Goal: Transaction & Acquisition: Book appointment/travel/reservation

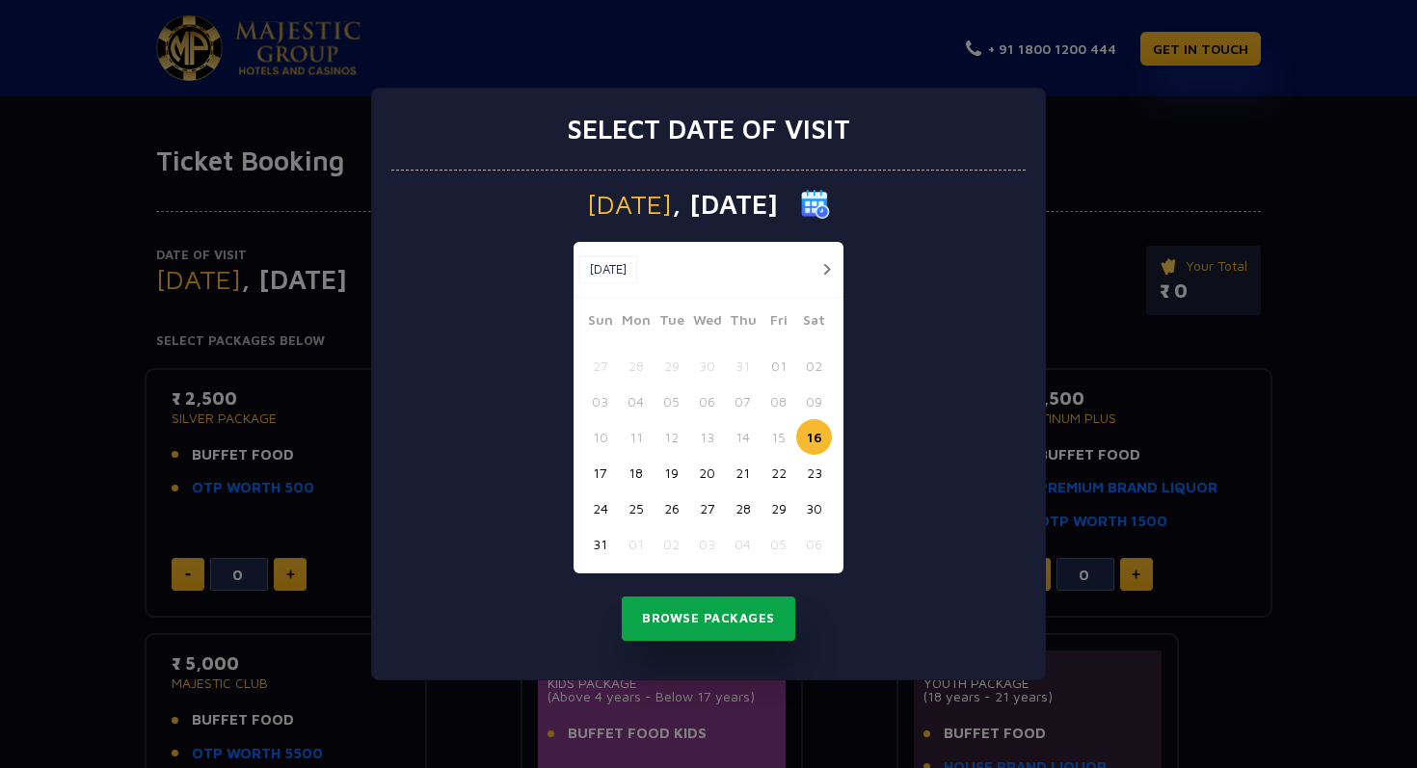
click at [678, 620] on button "Browse Packages" at bounding box center [709, 619] width 174 height 44
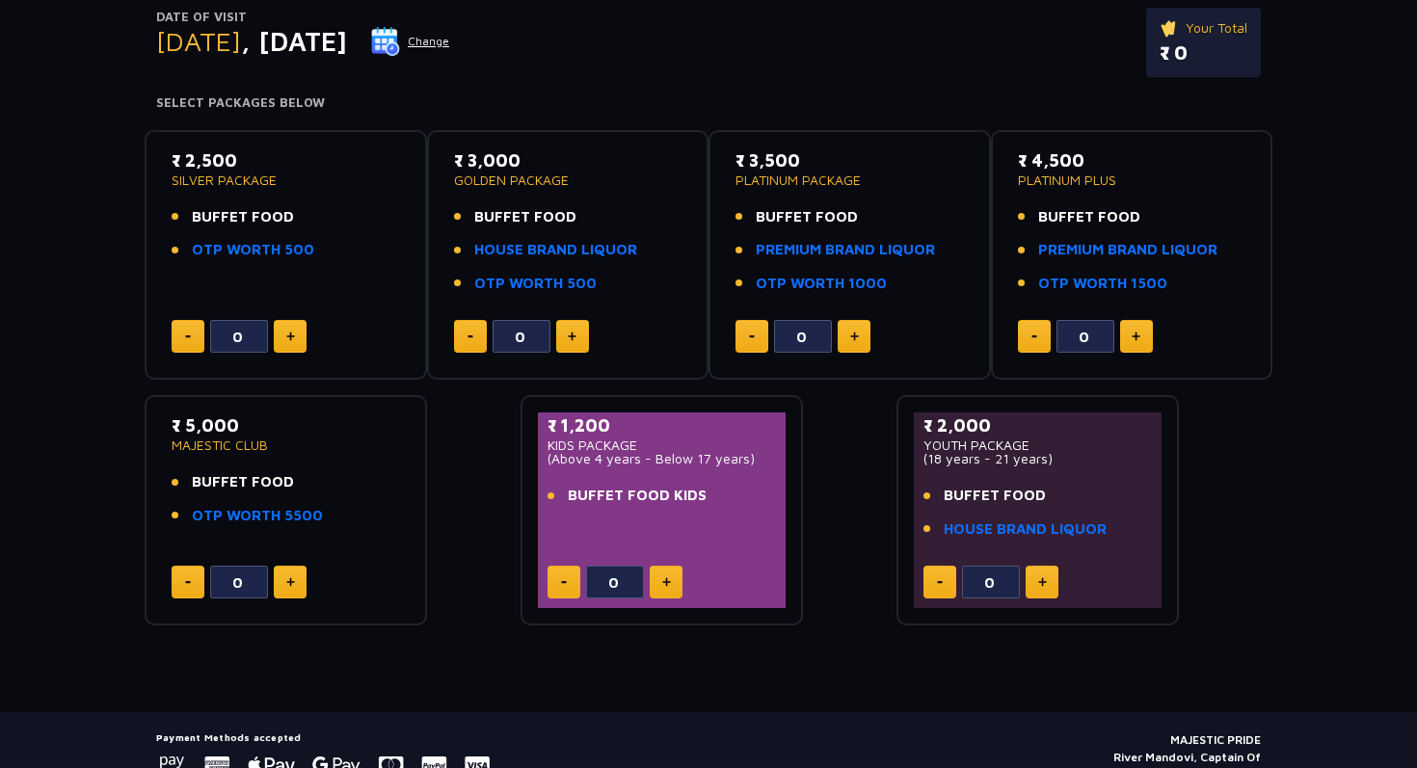
scroll to position [243, 0]
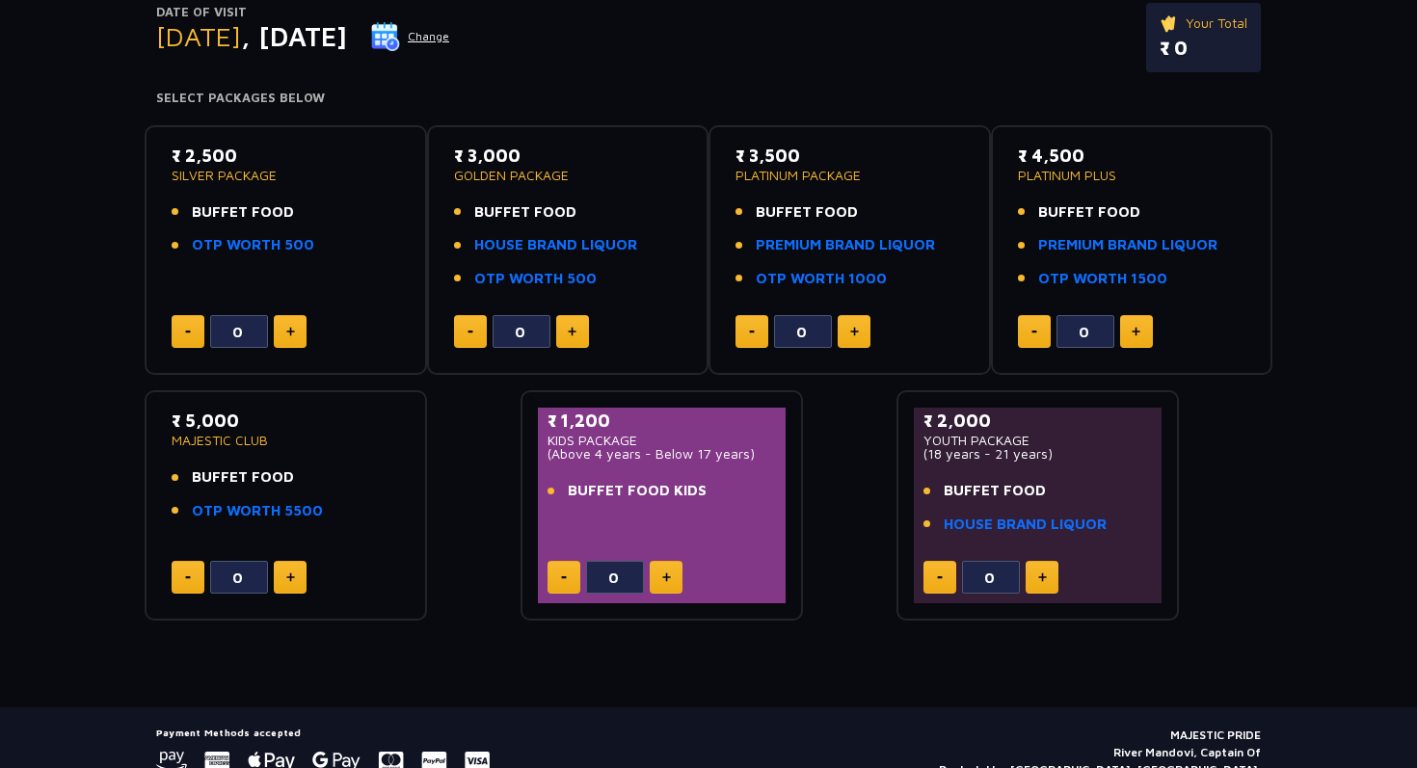
click at [860, 333] on button at bounding box center [854, 331] width 33 height 33
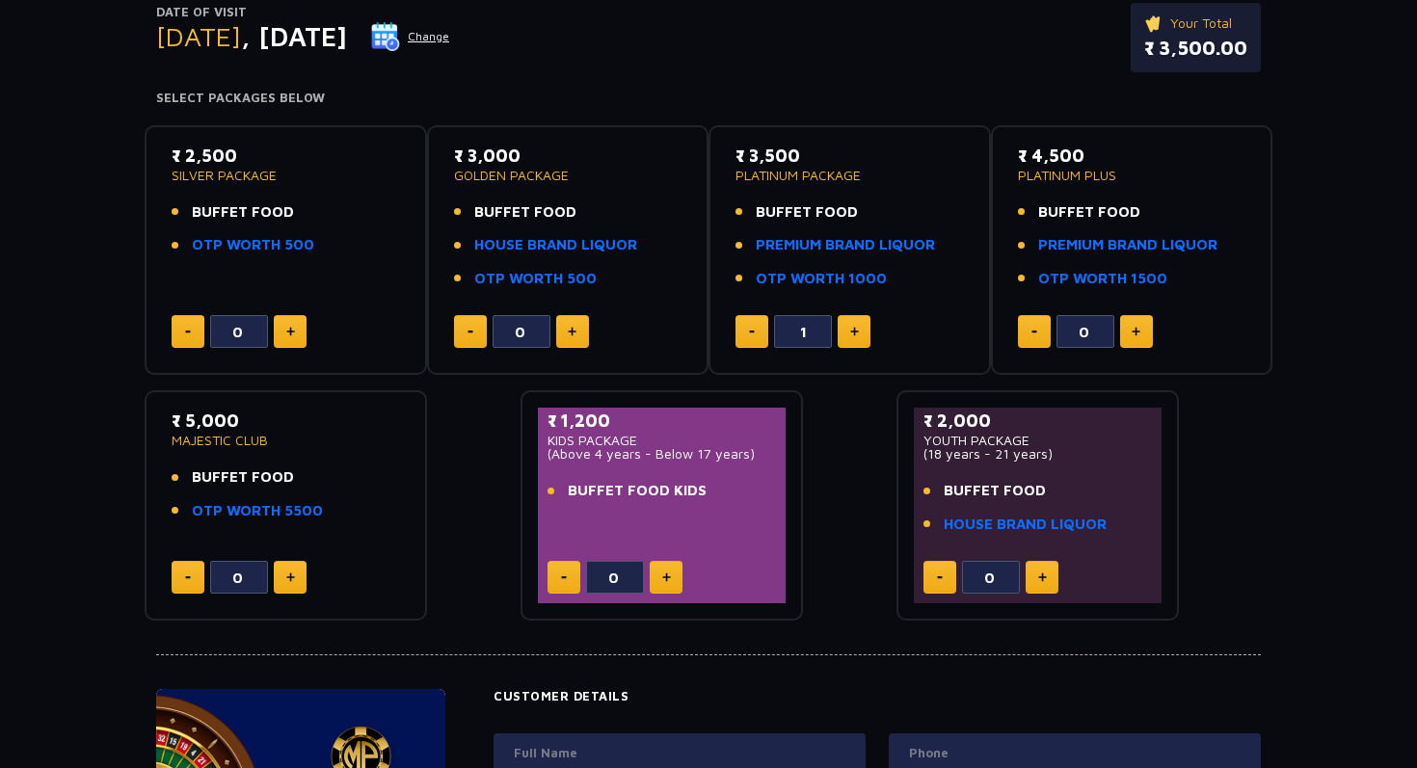
click at [860, 333] on button at bounding box center [854, 331] width 33 height 33
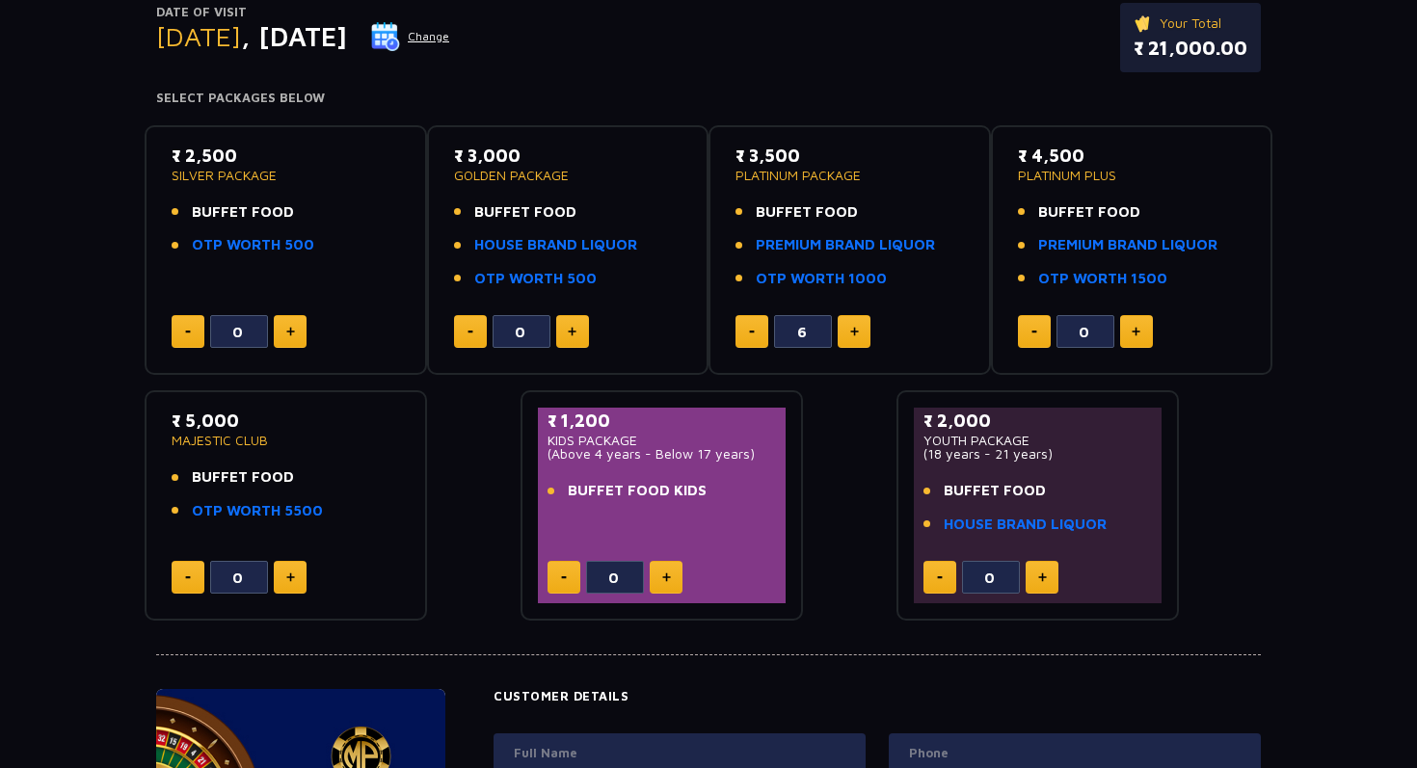
click at [743, 338] on button at bounding box center [752, 331] width 33 height 33
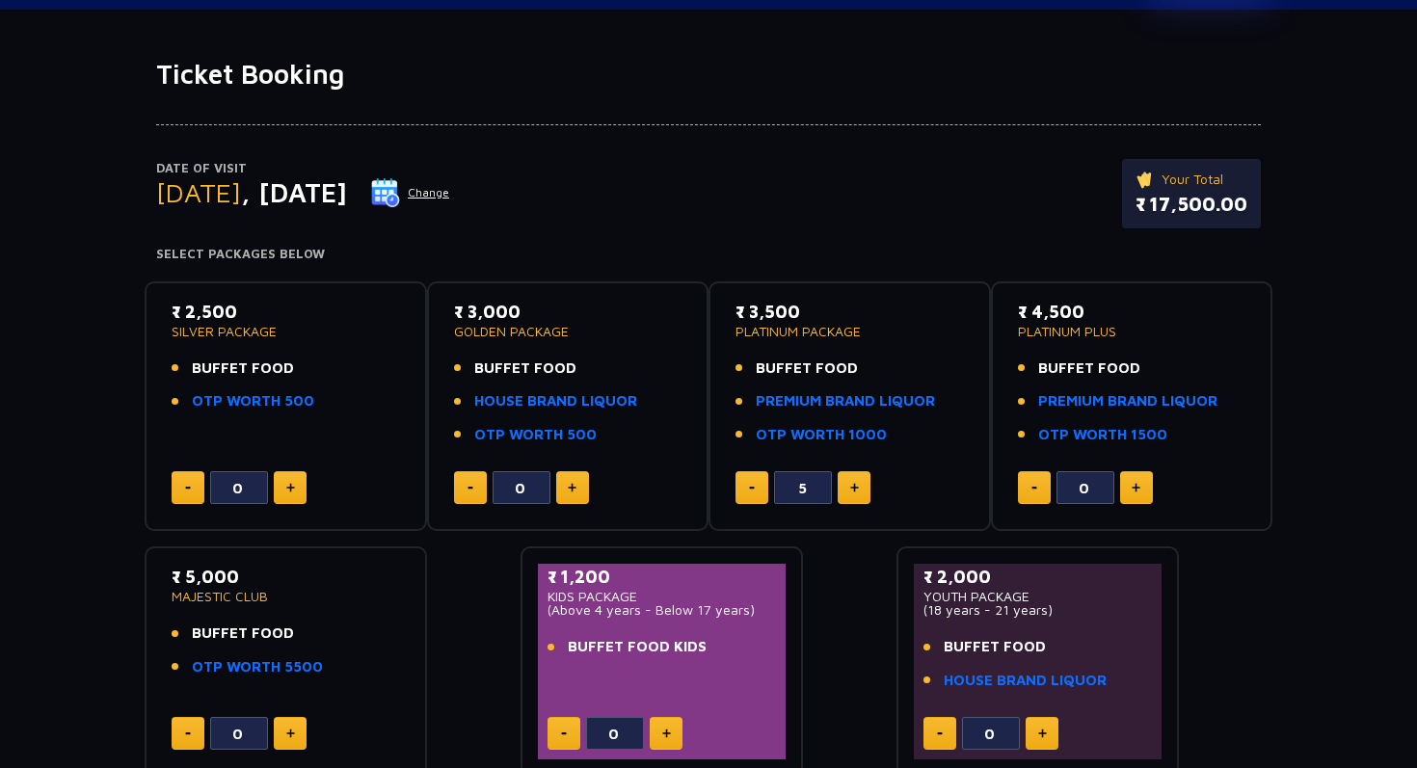
scroll to position [0, 0]
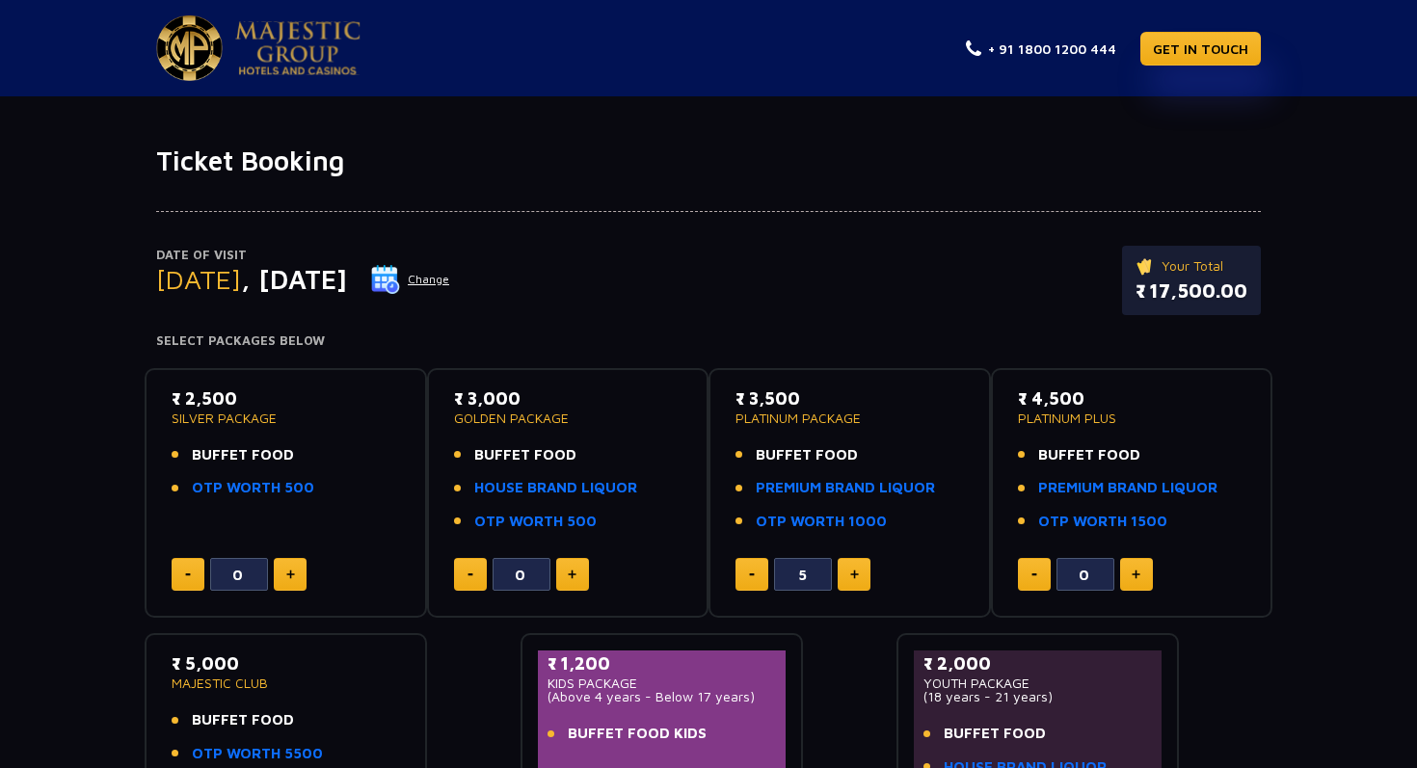
click at [754, 575] on img at bounding box center [752, 575] width 6 height 3
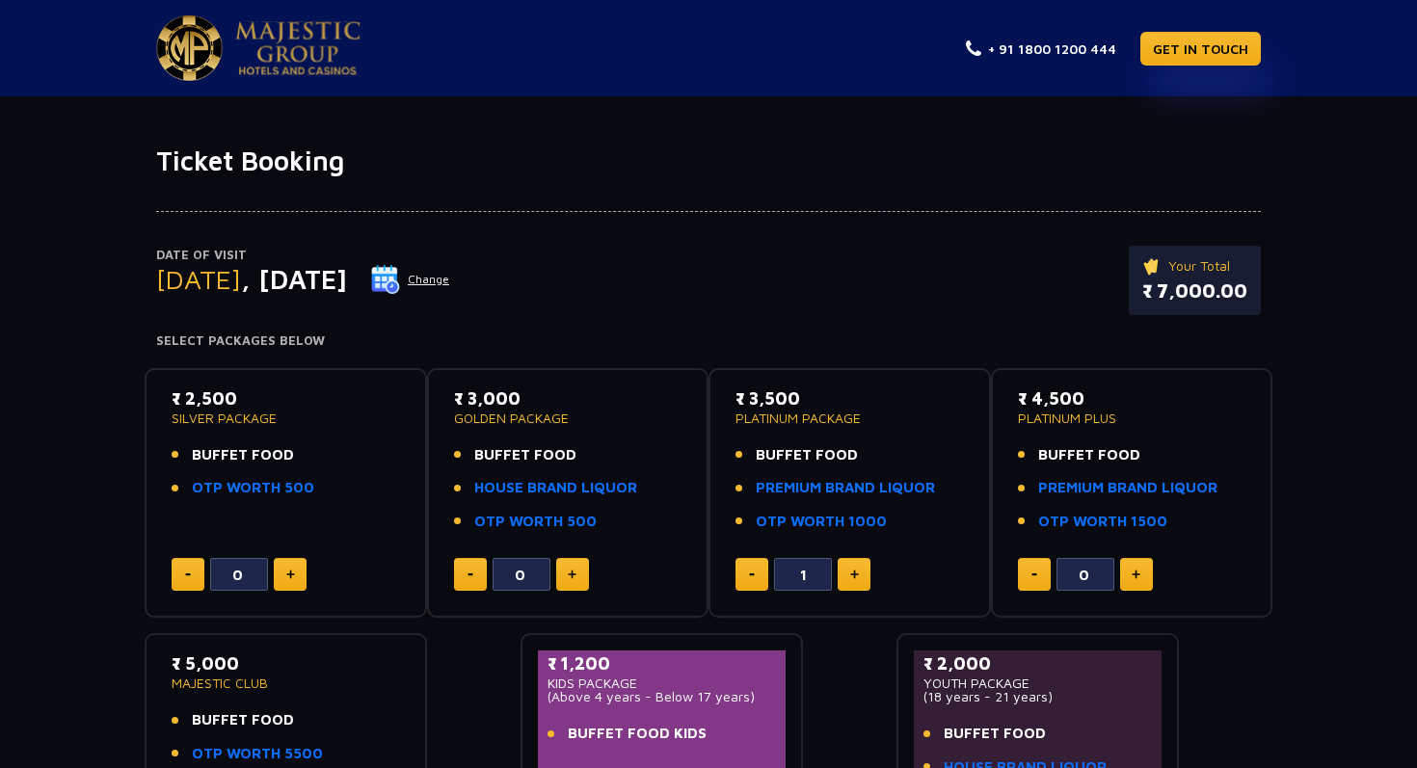
type input "0"
click at [754, 575] on img at bounding box center [752, 575] width 6 height 3
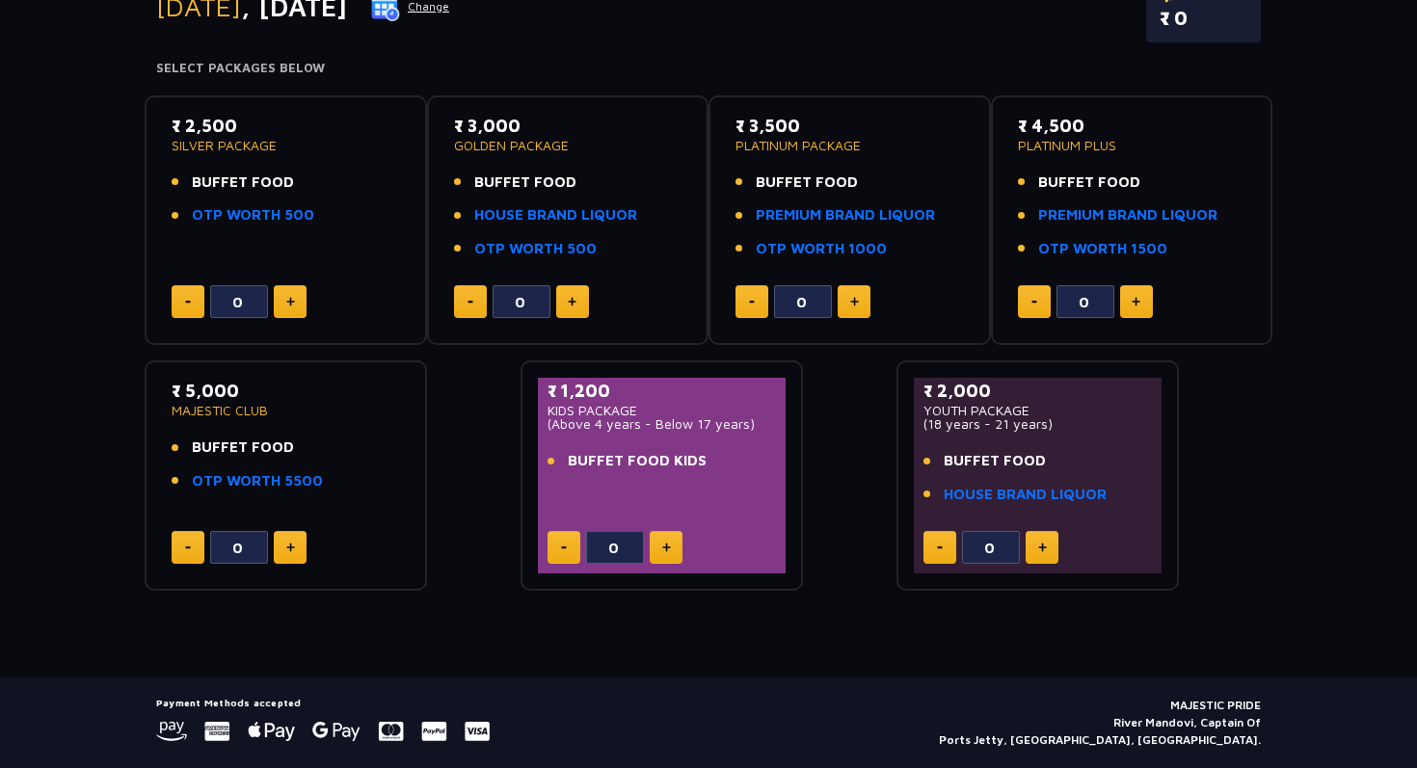
scroll to position [277, 0]
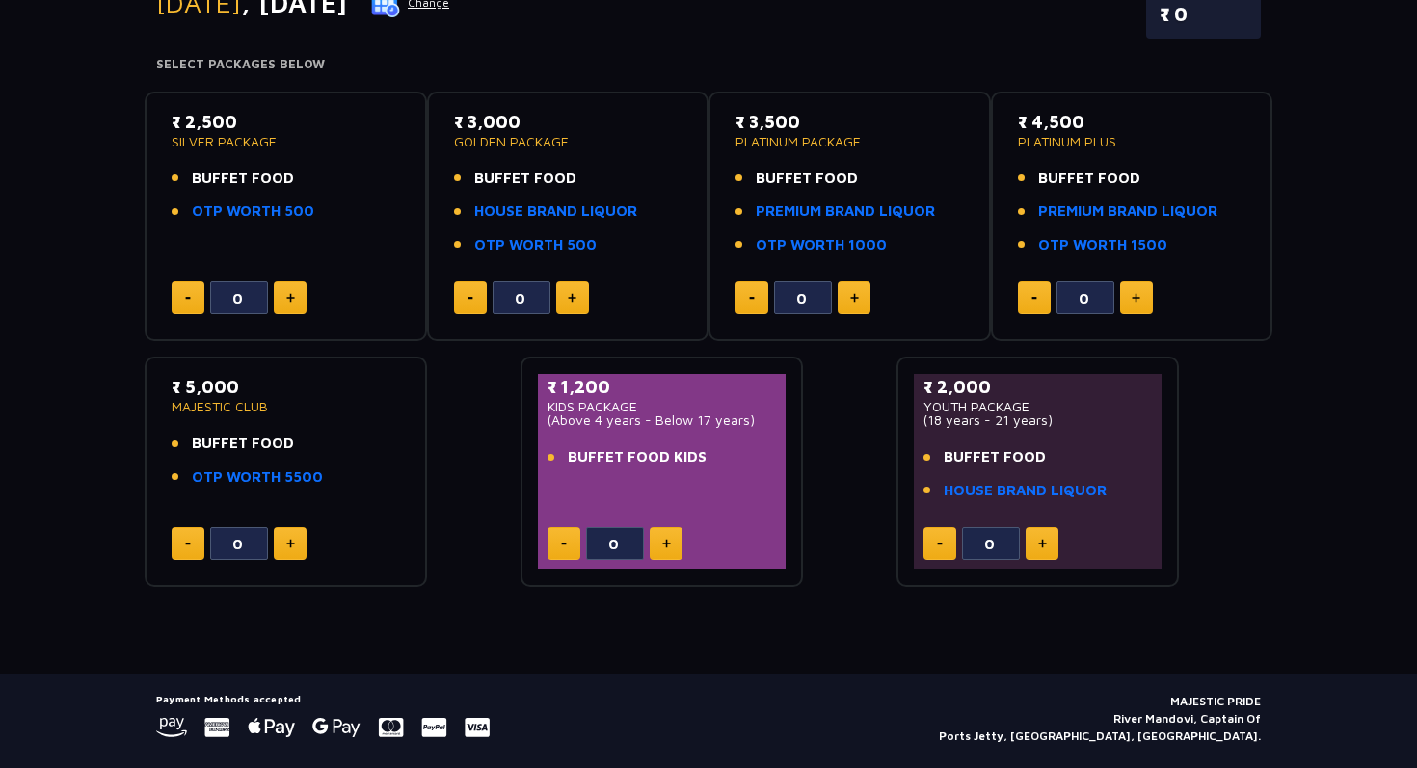
click at [756, 122] on p "₹ 3,500" at bounding box center [850, 122] width 229 height 26
drag, startPoint x: 744, startPoint y: 122, endPoint x: 839, endPoint y: 121, distance: 94.5
click at [839, 121] on p "₹ 3,500" at bounding box center [850, 122] width 229 height 26
click at [745, 119] on p "₹ 3,500" at bounding box center [850, 122] width 229 height 26
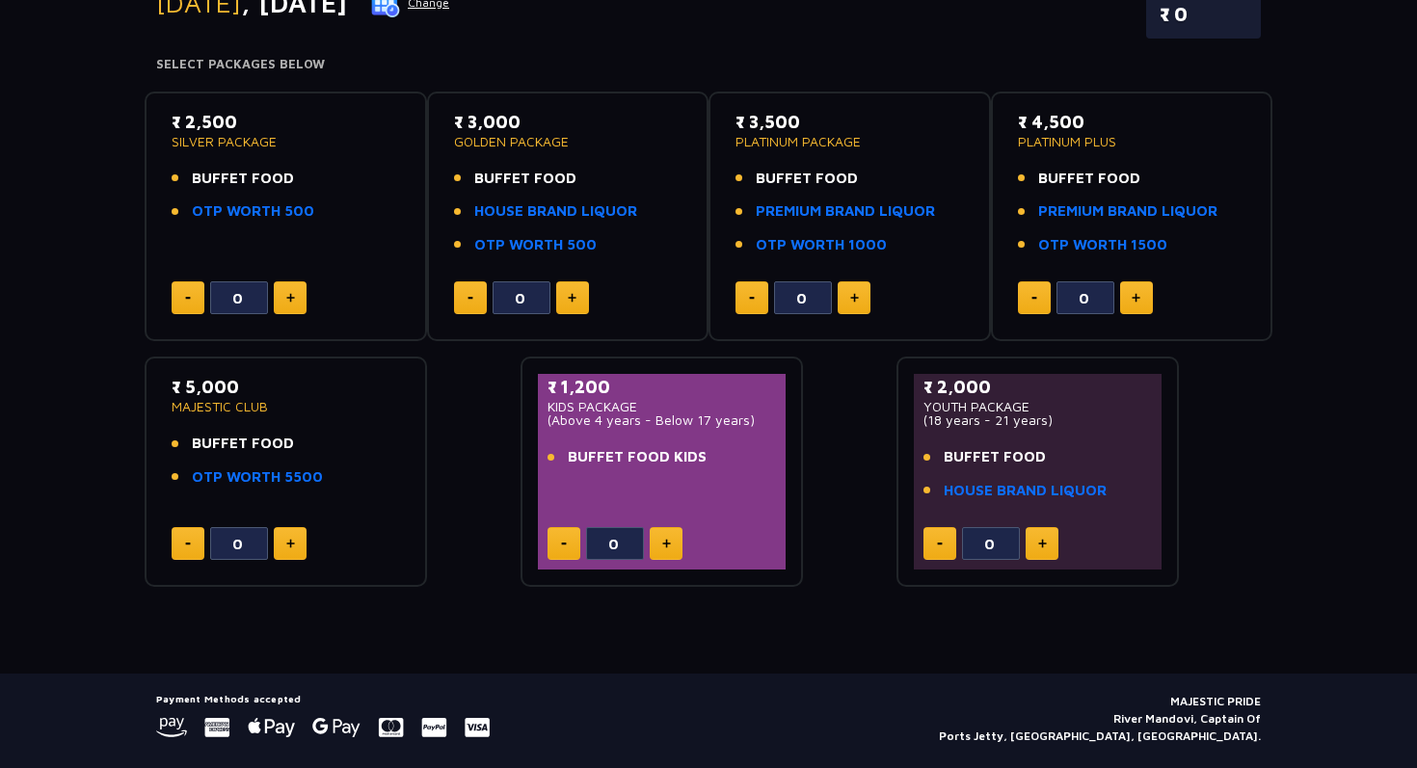
drag, startPoint x: 745, startPoint y: 119, endPoint x: 832, endPoint y: 115, distance: 86.9
click at [832, 115] on p "₹ 3,500" at bounding box center [850, 122] width 229 height 26
click at [731, 126] on div "₹ 3,500 PLATINUM PACKAGE BUFFET FOOD PREMIUM BRAND LIQUOR OTP WORTH 1000 0" at bounding box center [850, 217] width 248 height 216
drag, startPoint x: 731, startPoint y: 121, endPoint x: 819, endPoint y: 121, distance: 87.7
click at [819, 121] on div "₹ 3,500 PLATINUM PACKAGE BUFFET FOOD PREMIUM BRAND LIQUOR OTP WORTH 1000 0" at bounding box center [850, 217] width 248 height 216
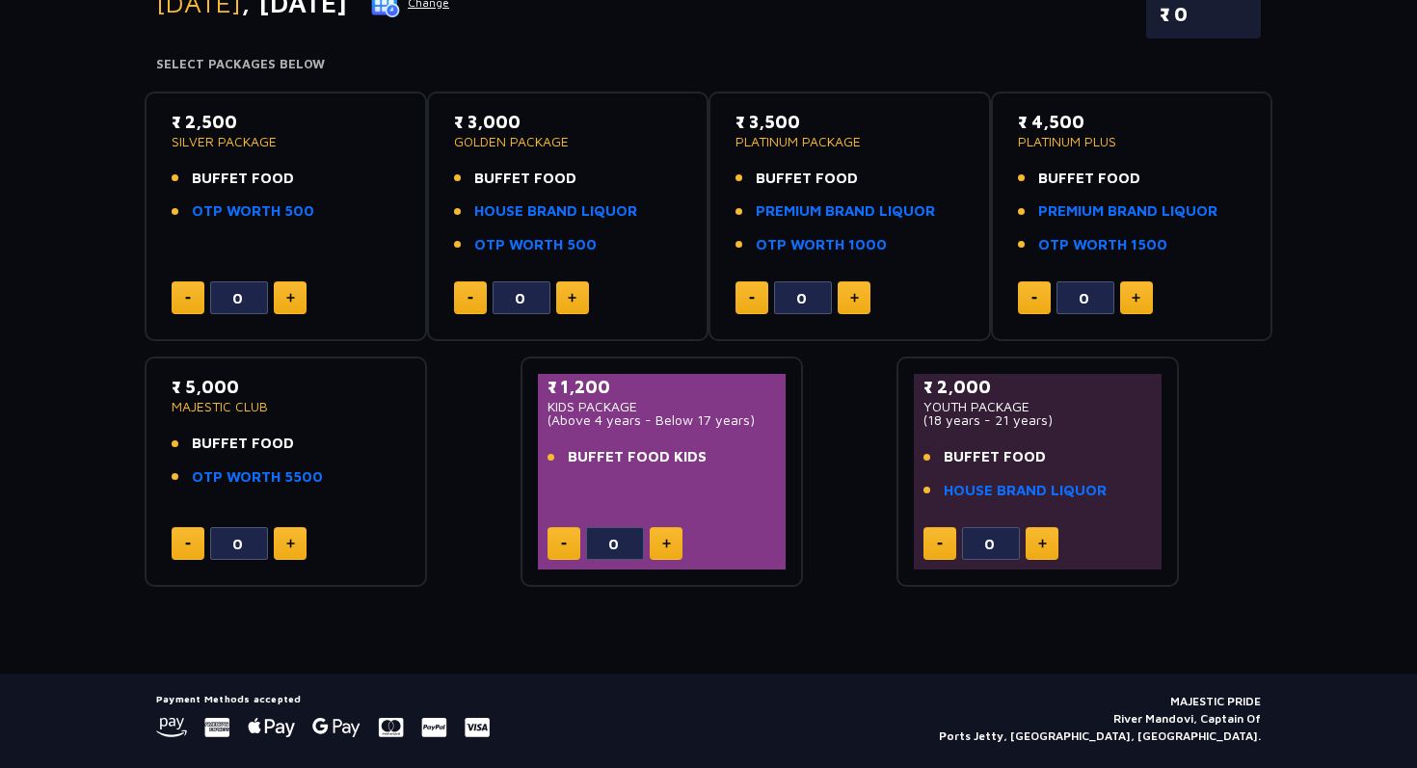
click at [817, 121] on p "₹ 3,500" at bounding box center [850, 122] width 229 height 26
drag, startPoint x: 737, startPoint y: 122, endPoint x: 847, endPoint y: 121, distance: 110.9
click at [847, 121] on p "₹ 3,500" at bounding box center [850, 122] width 229 height 26
click at [774, 124] on p "₹ 3,500" at bounding box center [850, 122] width 229 height 26
click at [772, 124] on p "₹ 3,500" at bounding box center [850, 122] width 229 height 26
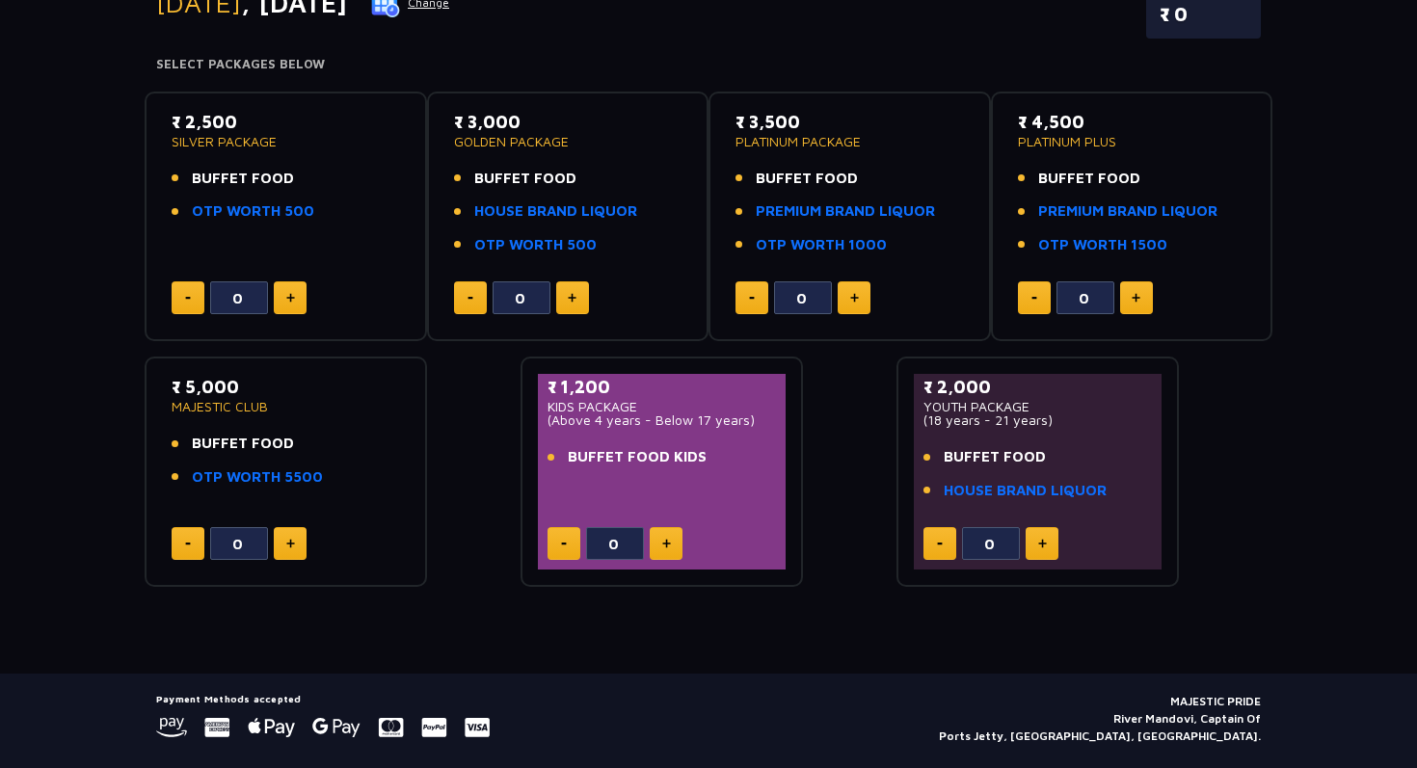
click at [772, 124] on p "₹ 3,500" at bounding box center [850, 122] width 229 height 26
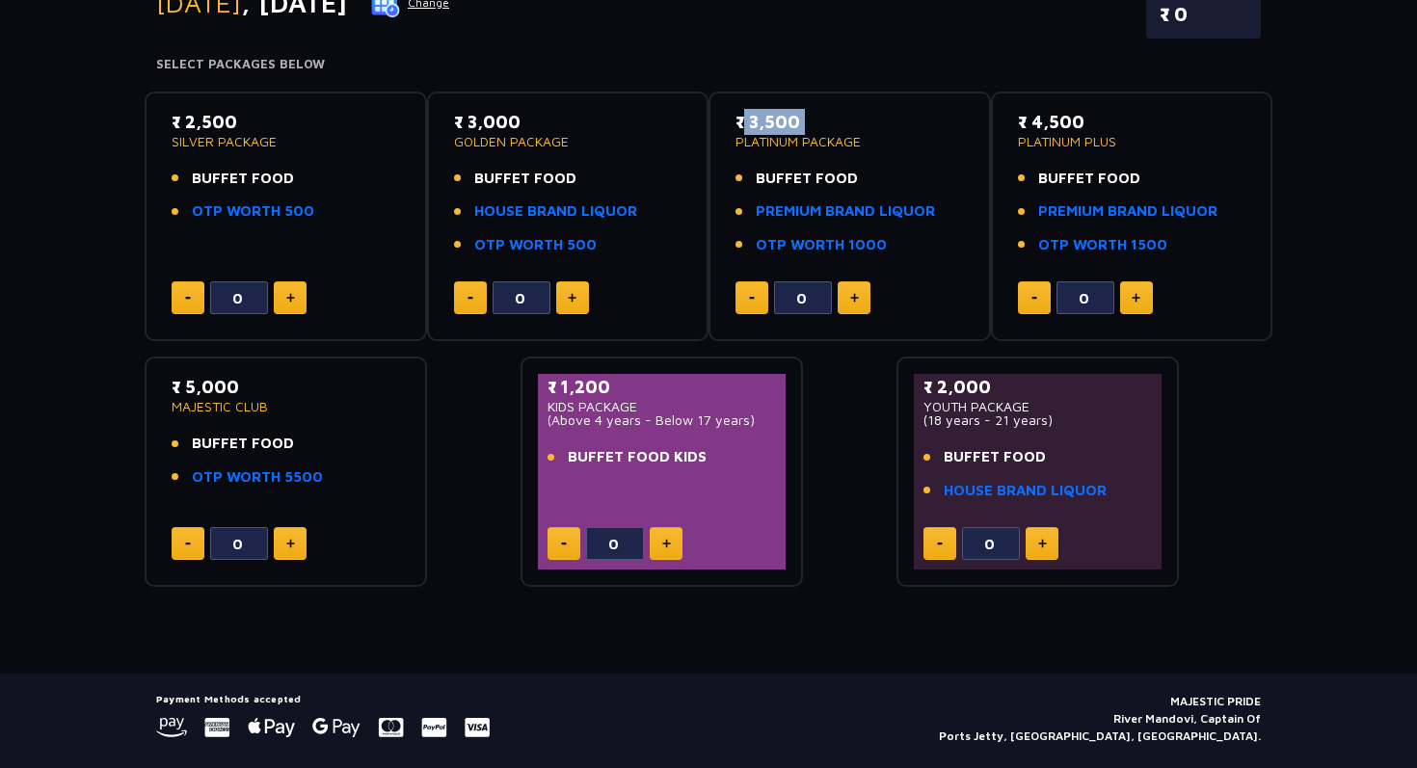
click at [772, 124] on p "₹ 3,500" at bounding box center [850, 122] width 229 height 26
click at [821, 116] on p "₹ 3,500" at bounding box center [850, 122] width 229 height 26
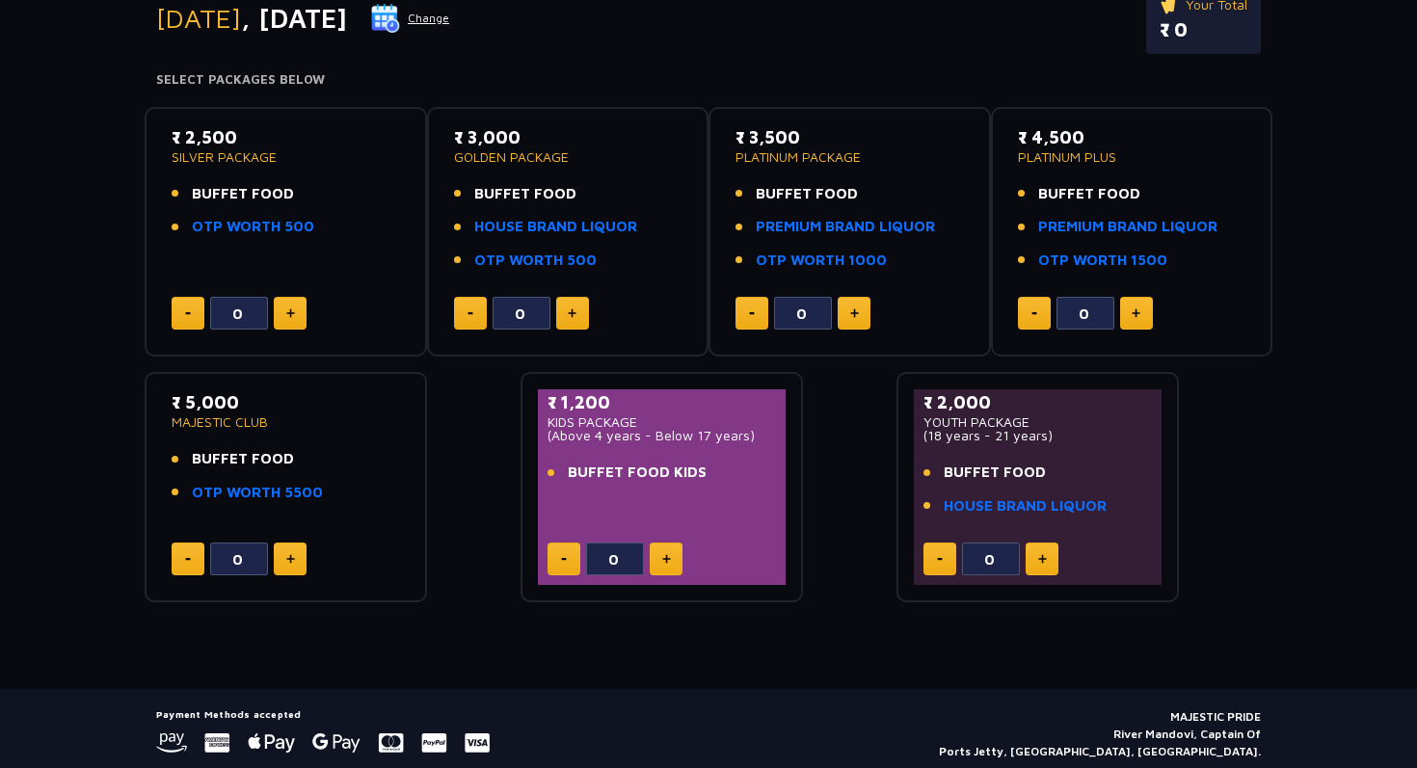
scroll to position [313, 0]
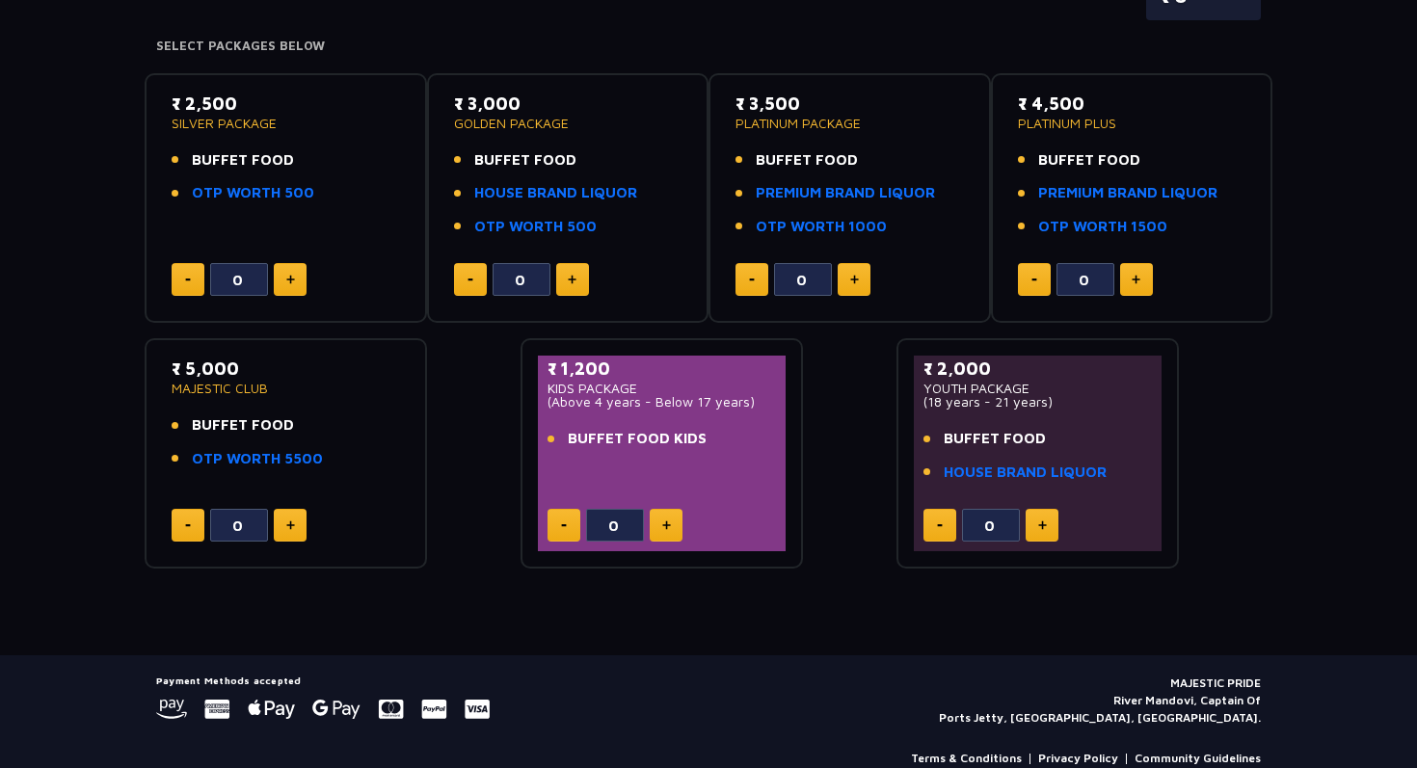
scroll to position [301, 0]
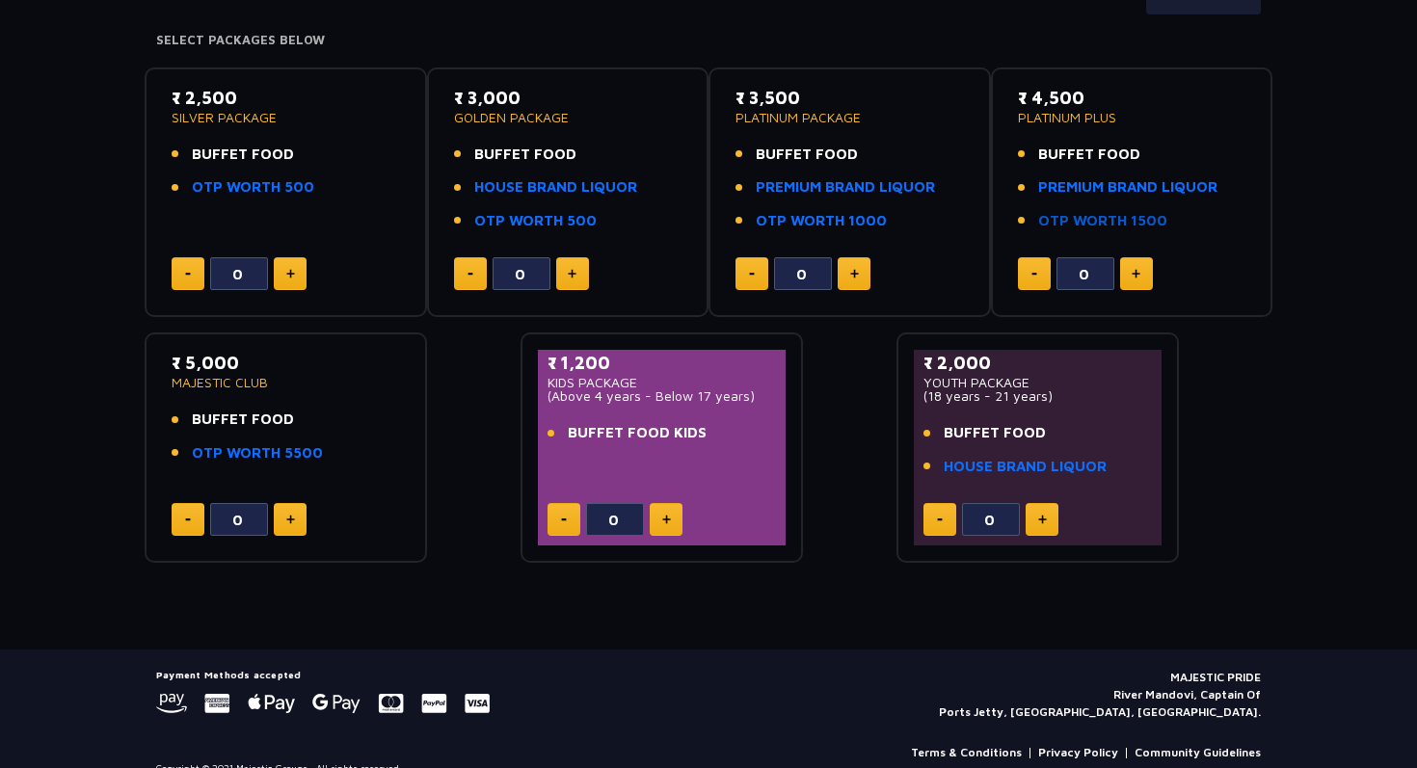
click at [1104, 221] on link "OTP WORTH 1500" at bounding box center [1102, 221] width 129 height 22
click at [1132, 269] on img at bounding box center [1136, 274] width 9 height 10
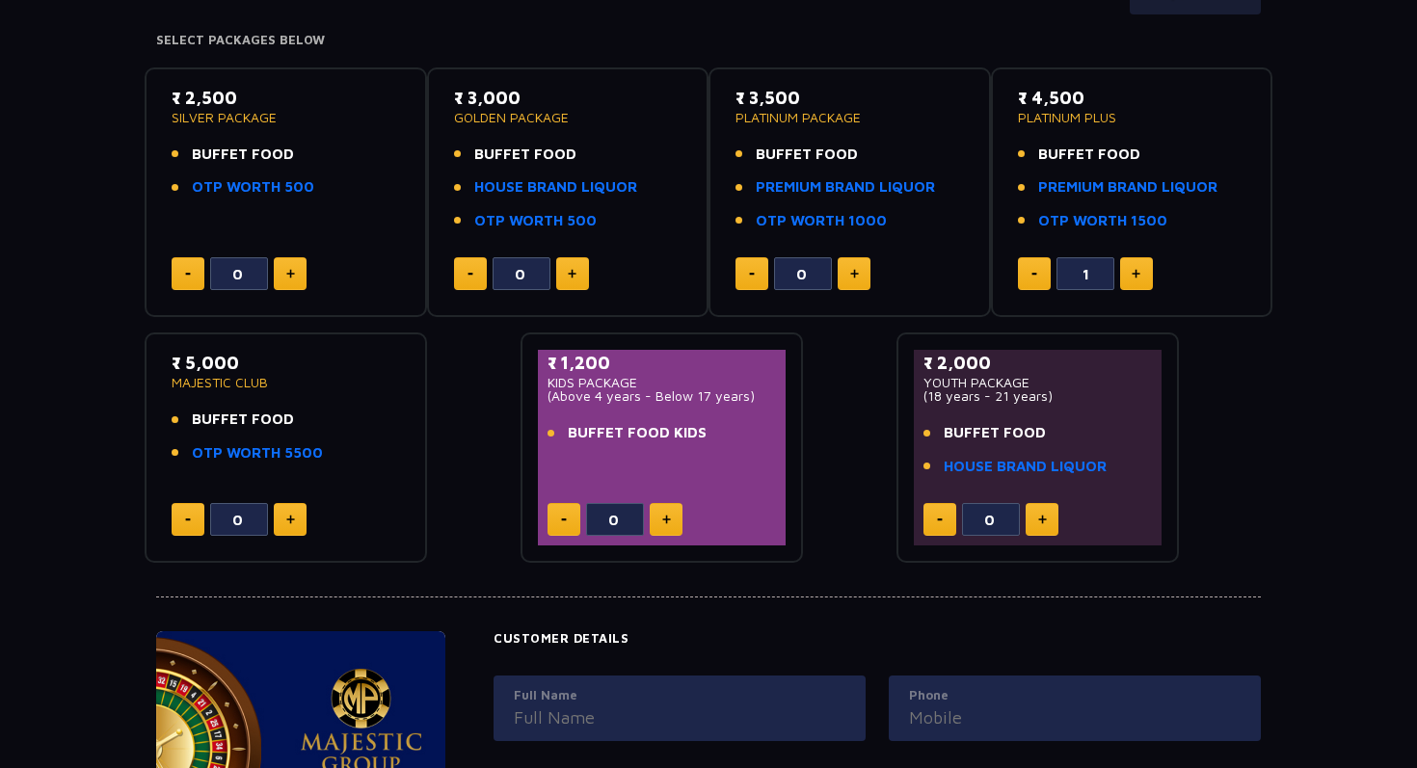
click at [1132, 269] on img at bounding box center [1136, 274] width 9 height 10
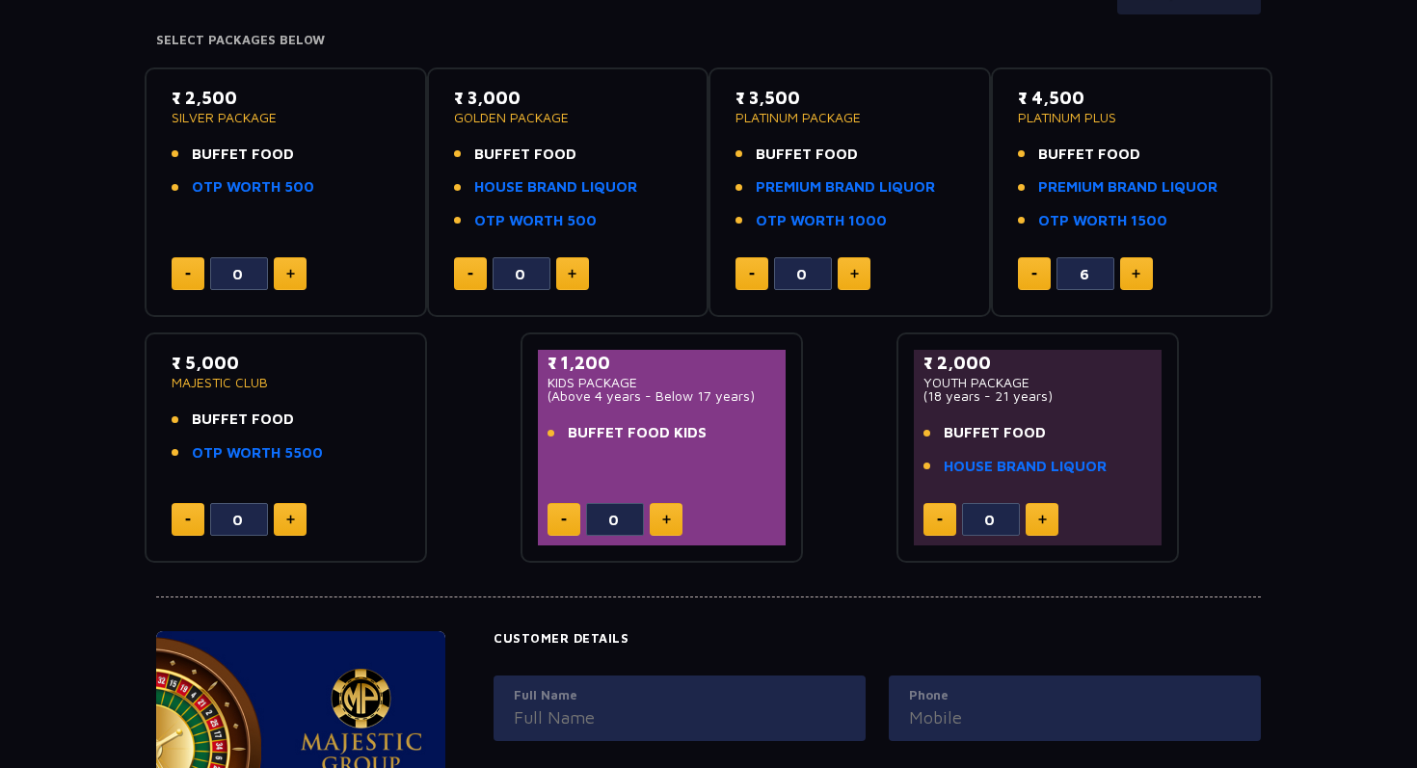
click at [1132, 269] on img at bounding box center [1136, 274] width 9 height 10
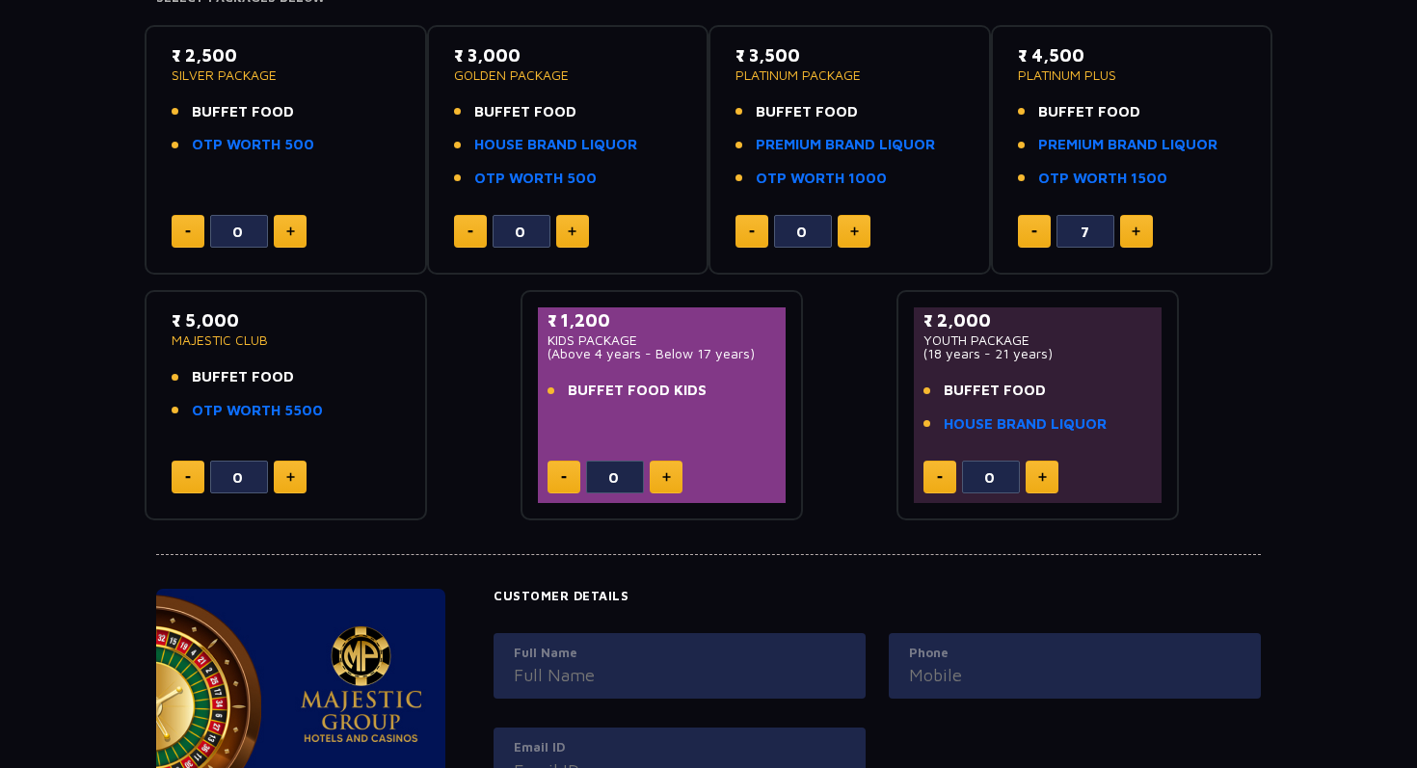
scroll to position [329, 0]
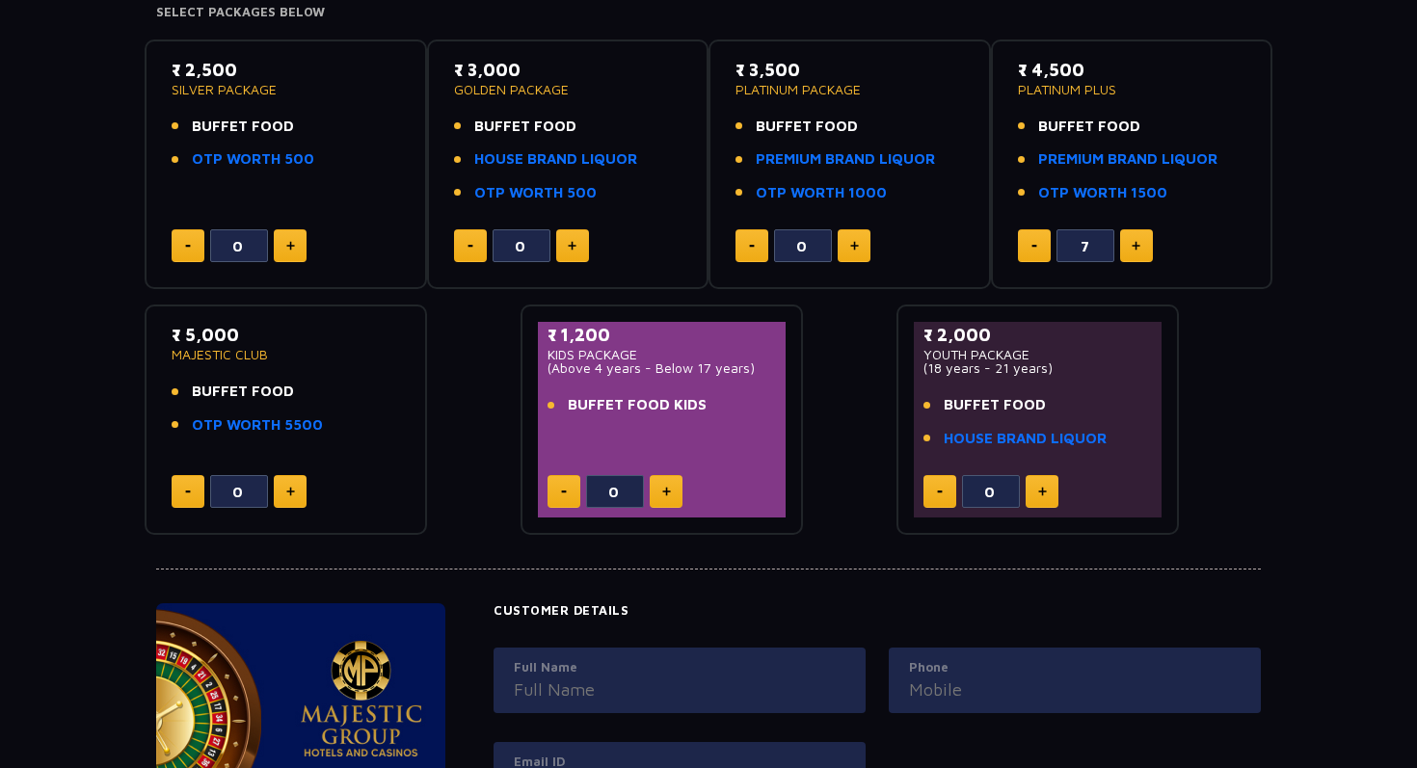
click at [1040, 243] on button at bounding box center [1034, 245] width 33 height 33
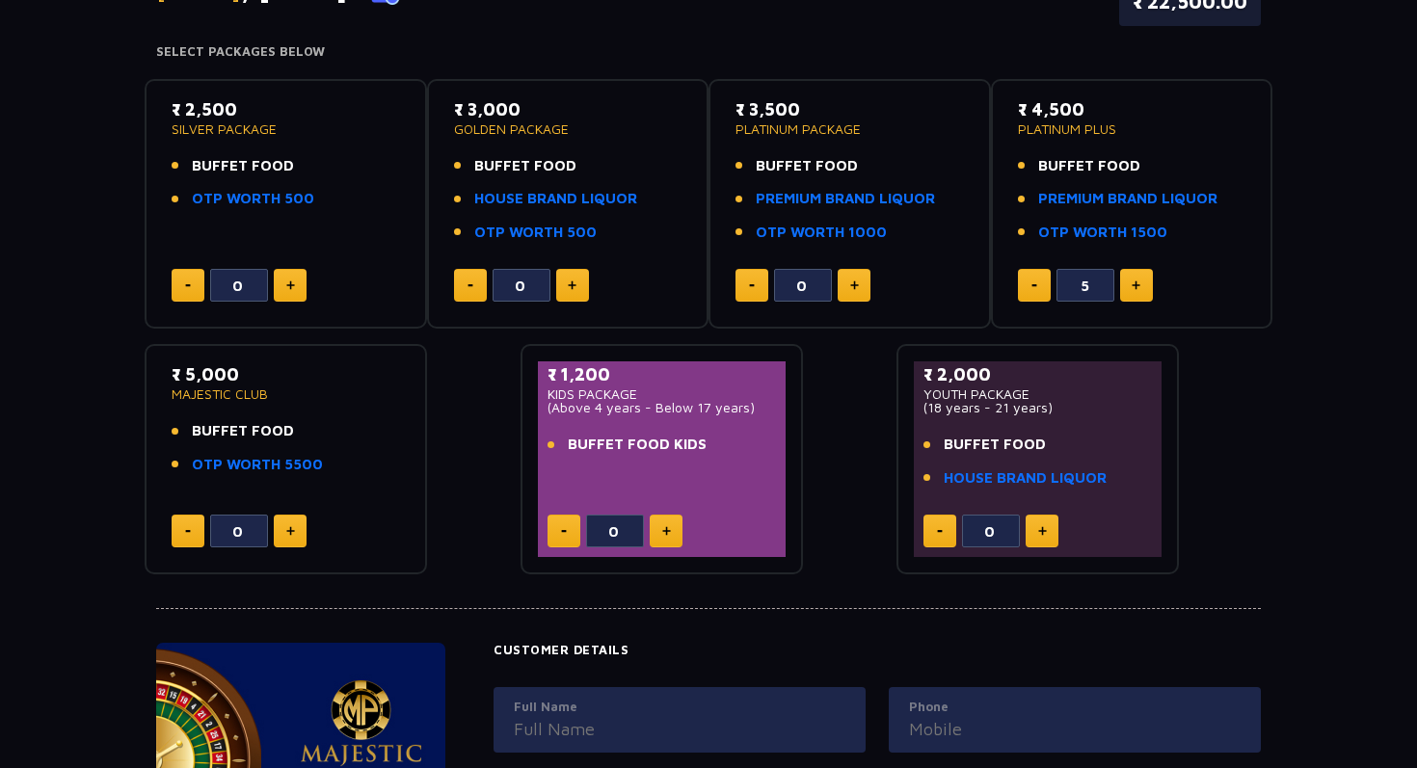
scroll to position [287, 0]
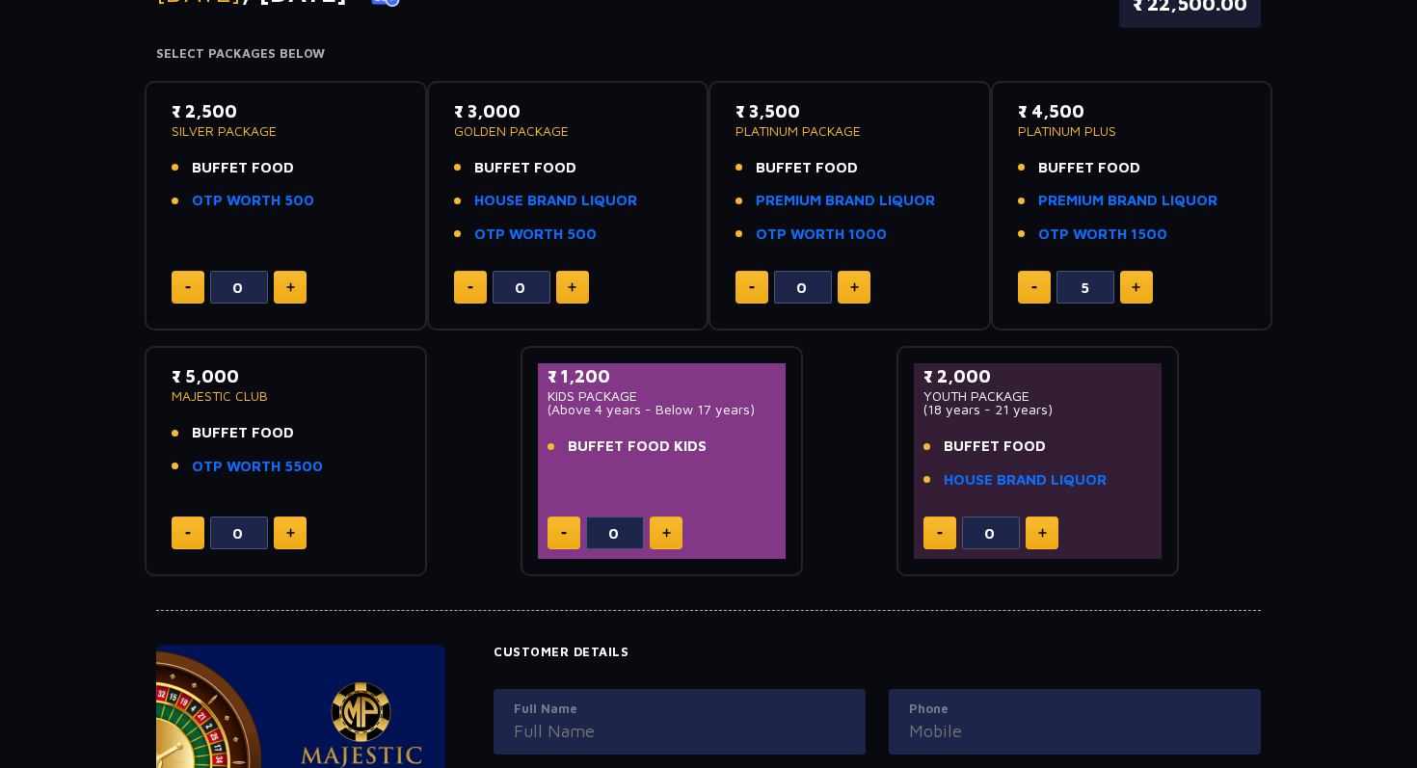
click at [1026, 284] on button at bounding box center [1034, 287] width 33 height 33
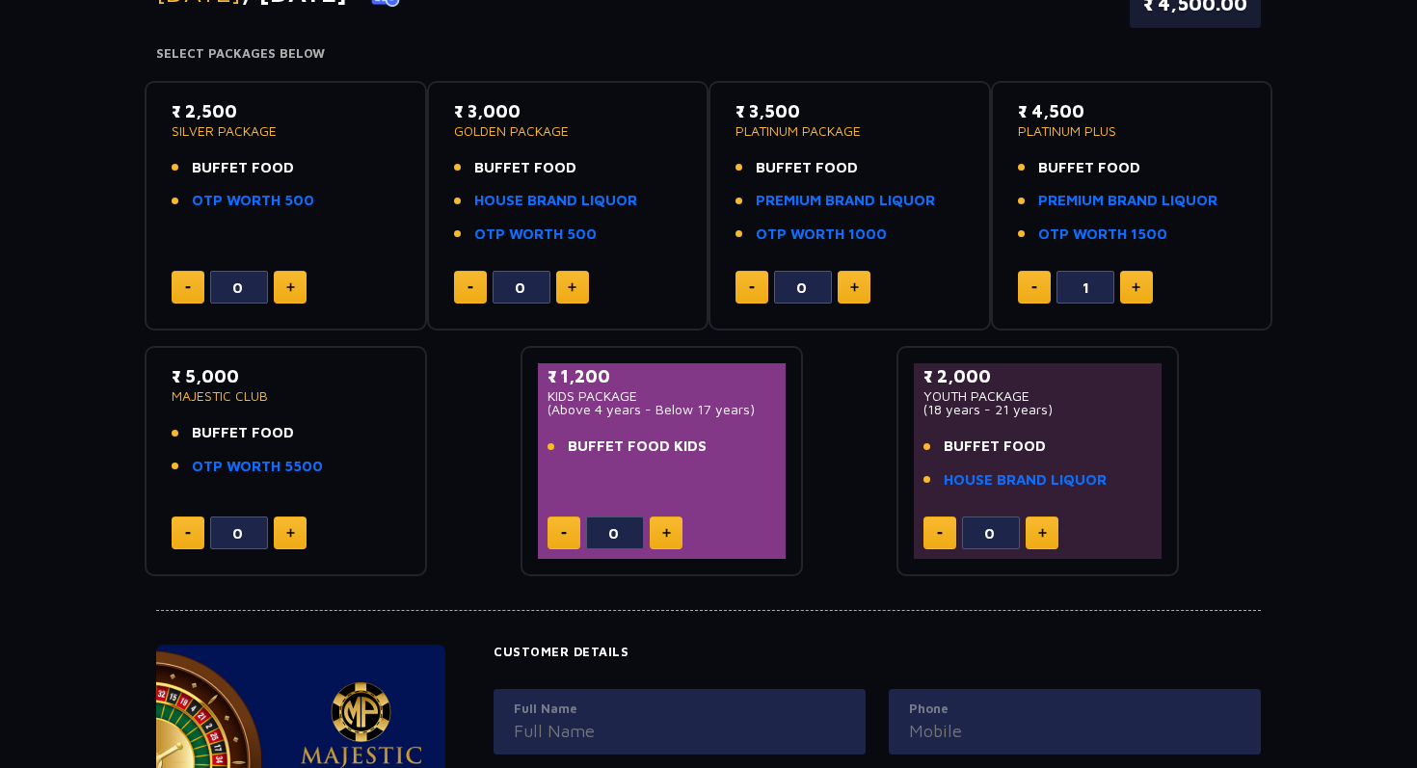
type input "0"
click at [1026, 284] on button at bounding box center [1034, 287] width 33 height 33
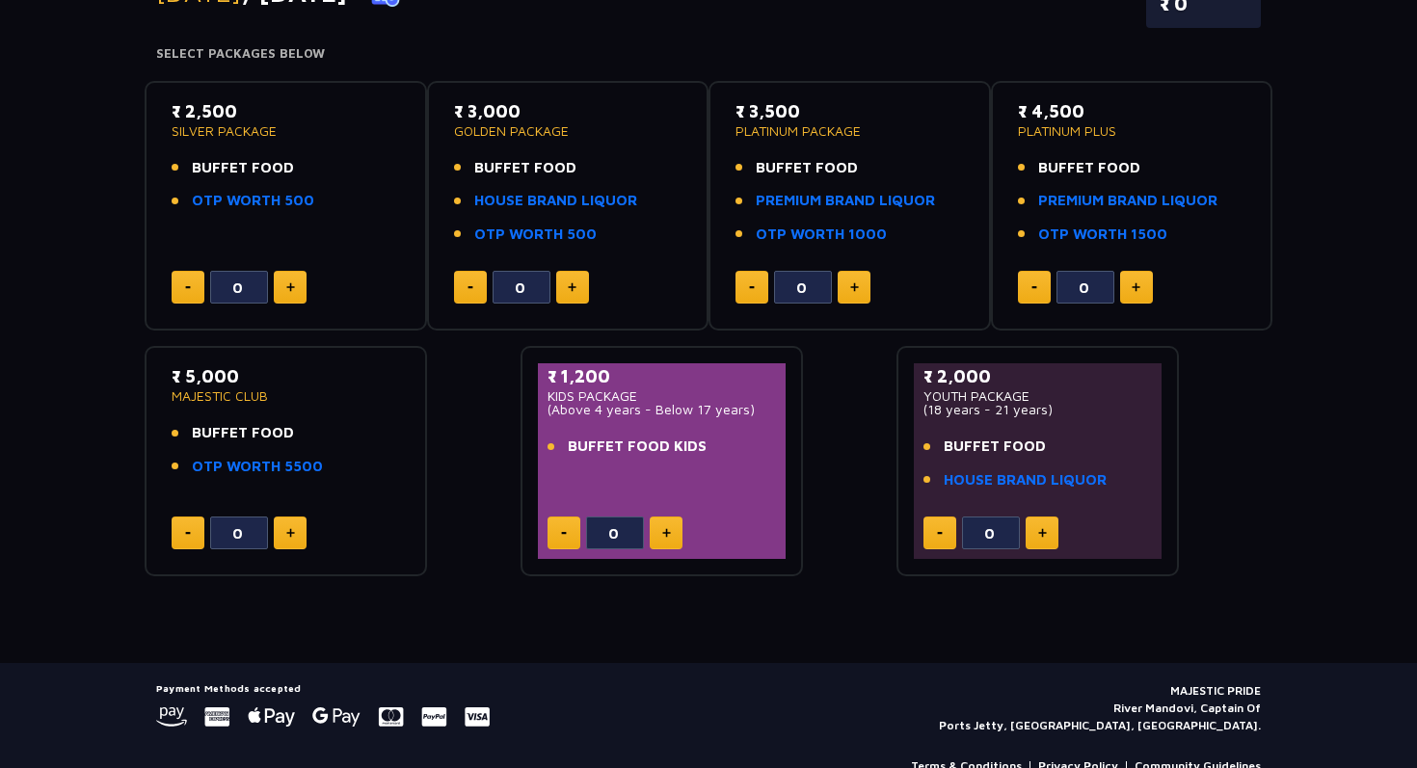
click at [278, 531] on button at bounding box center [290, 533] width 33 height 33
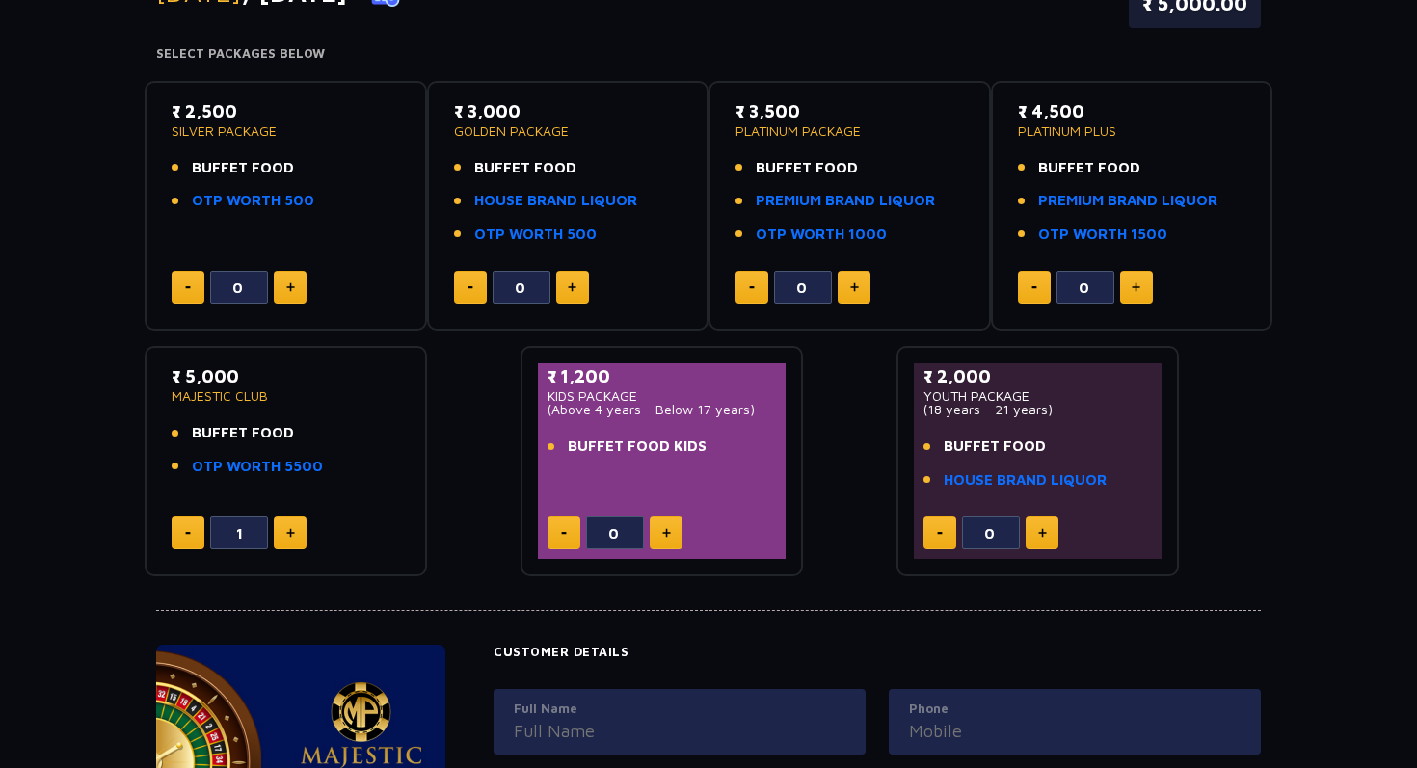
click at [278, 531] on button at bounding box center [290, 533] width 33 height 33
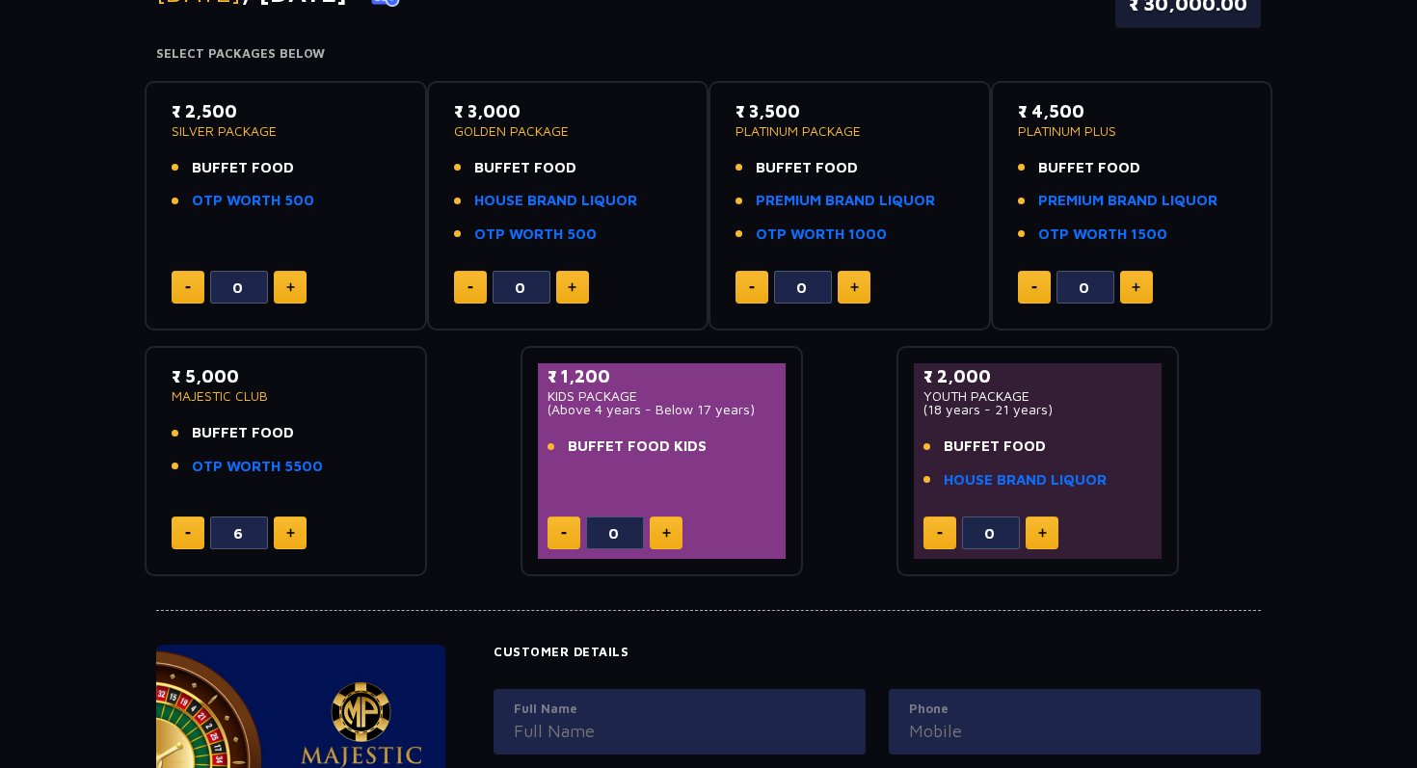
click at [195, 529] on button at bounding box center [188, 533] width 33 height 33
type input "5"
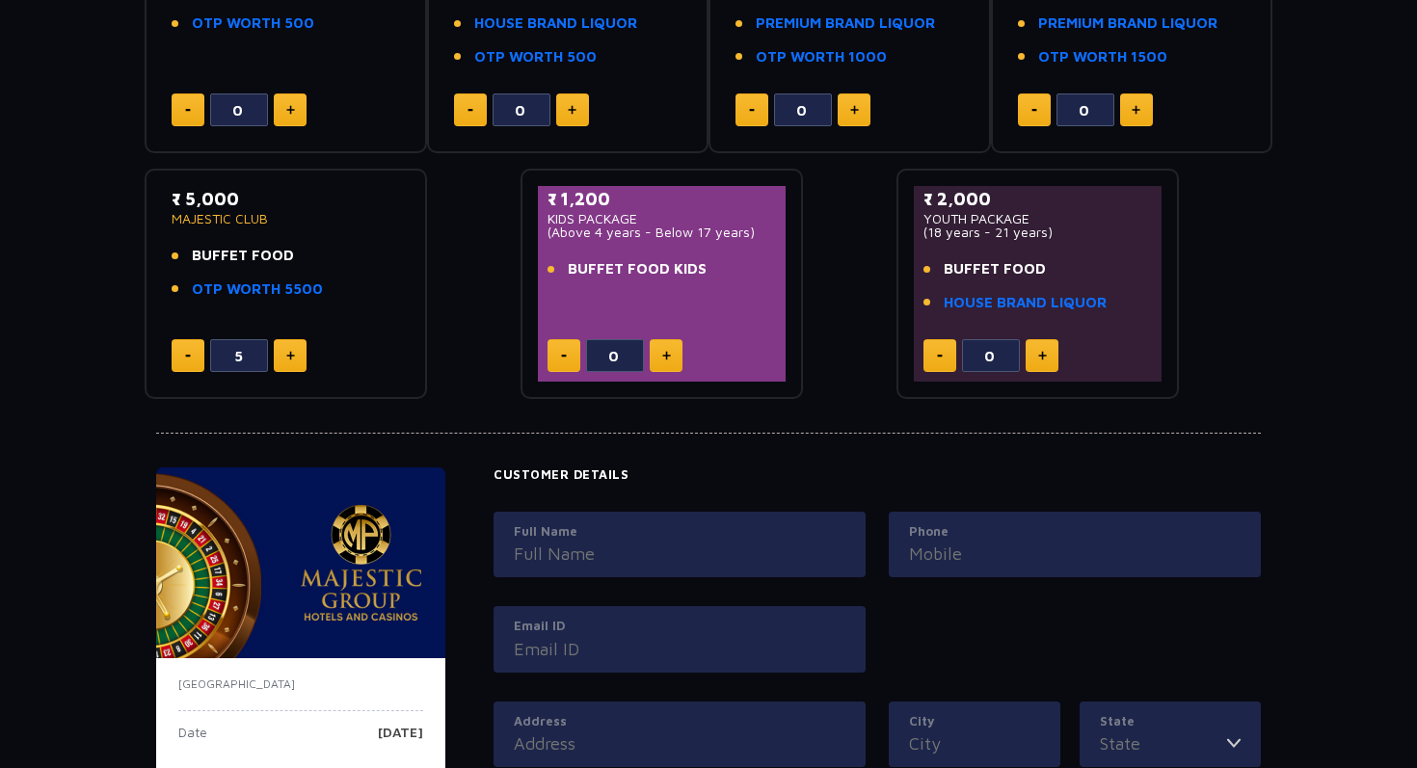
scroll to position [461, 0]
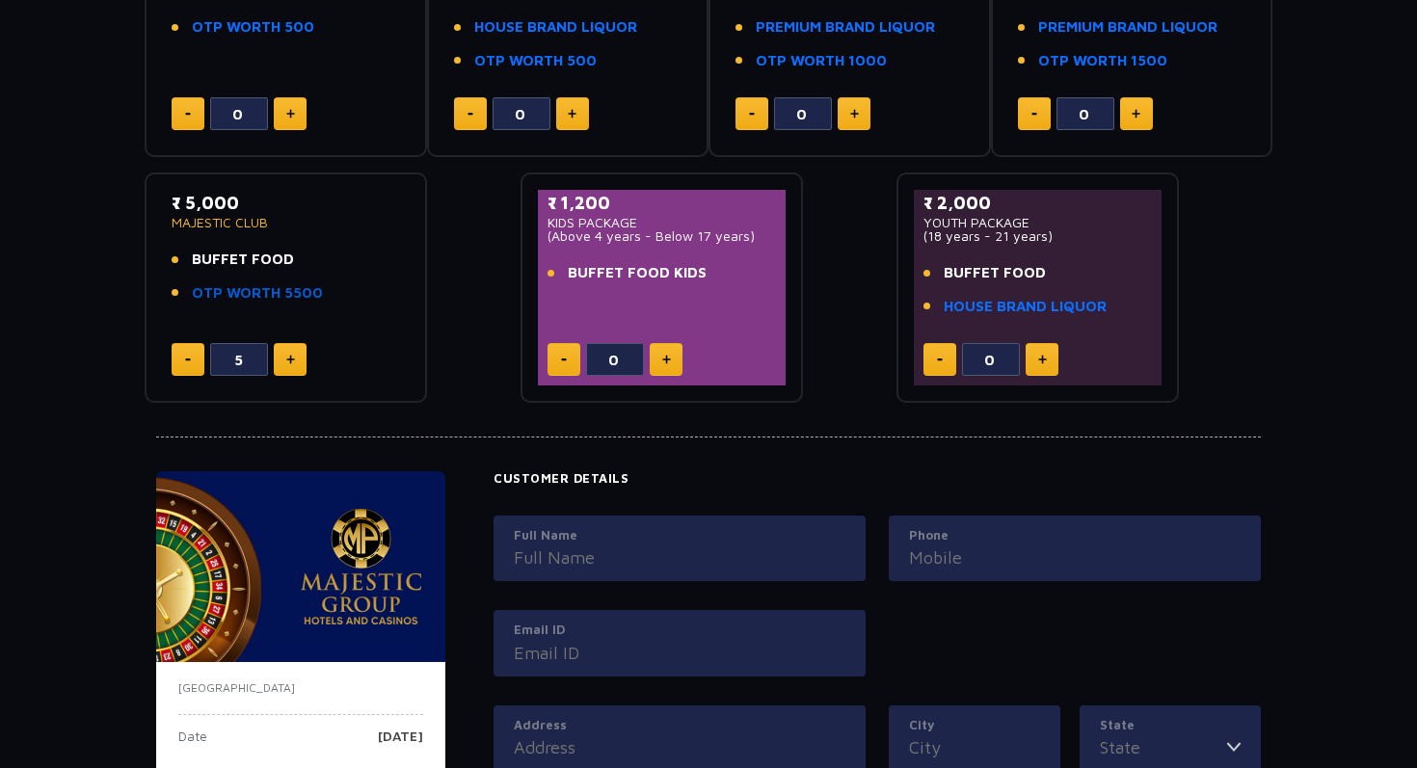
click at [264, 293] on link "OTP WORTH 5500" at bounding box center [257, 293] width 131 height 22
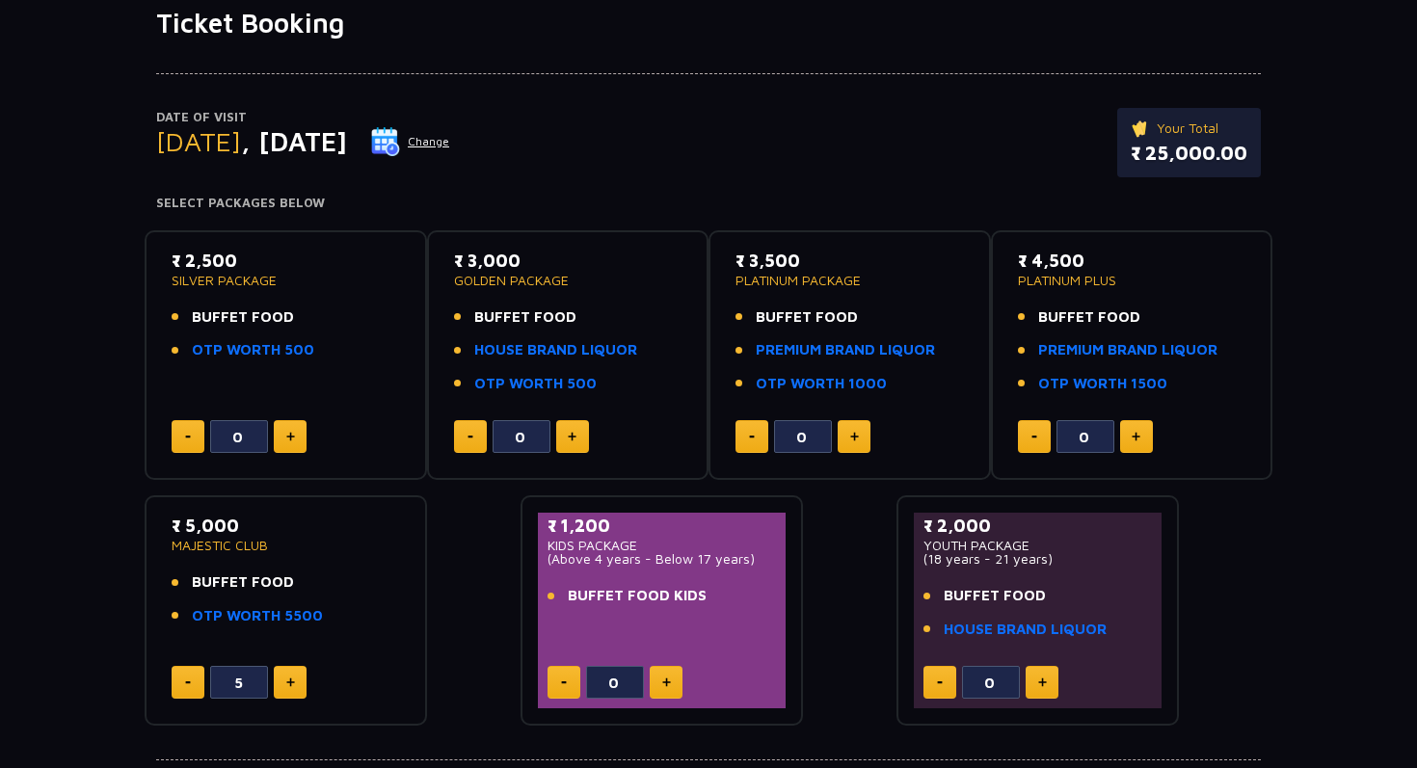
scroll to position [155, 0]
